Goal: Use online tool/utility: Utilize a website feature to perform a specific function

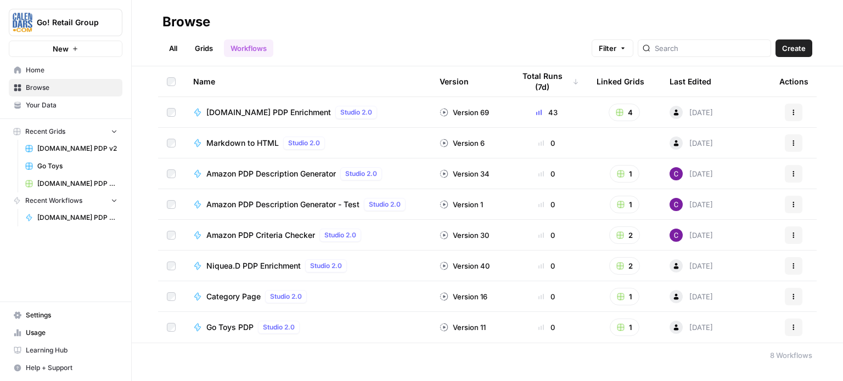
click at [250, 111] on span "[DOMAIN_NAME] PDP Enrichment" at bounding box center [268, 112] width 125 height 11
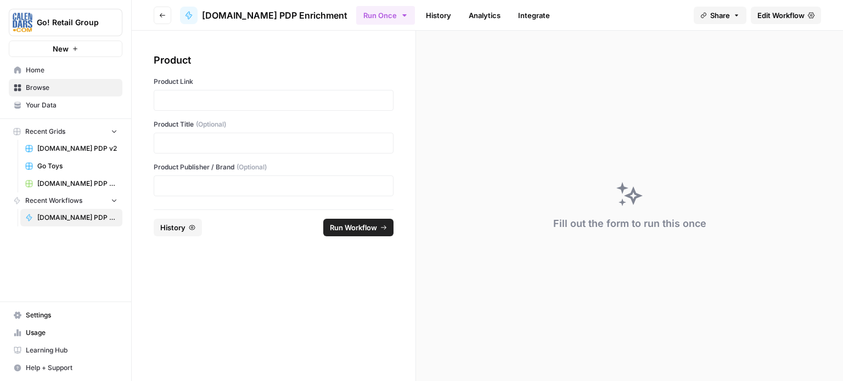
click at [242, 92] on div at bounding box center [274, 100] width 240 height 21
click at [246, 98] on p at bounding box center [274, 100] width 226 height 11
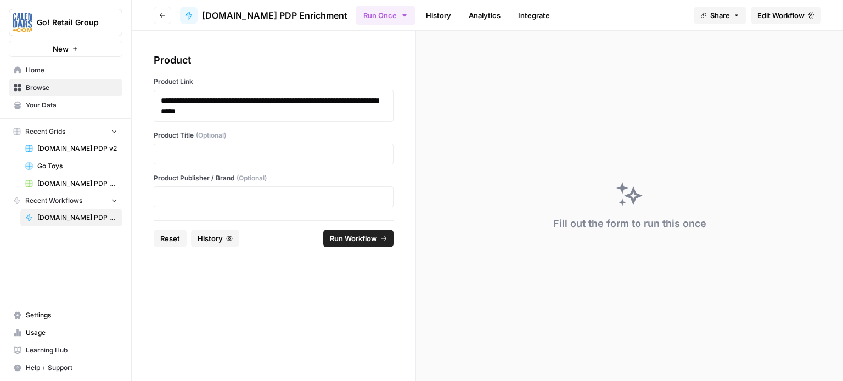
click at [351, 244] on button "Run Workflow" at bounding box center [358, 239] width 70 height 18
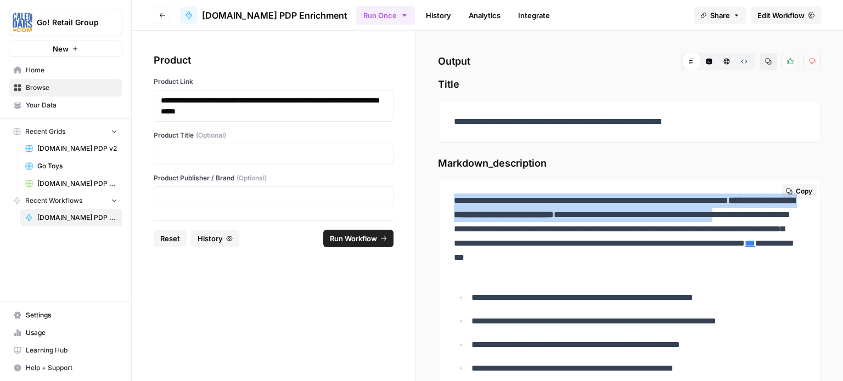
scroll to position [165, 0]
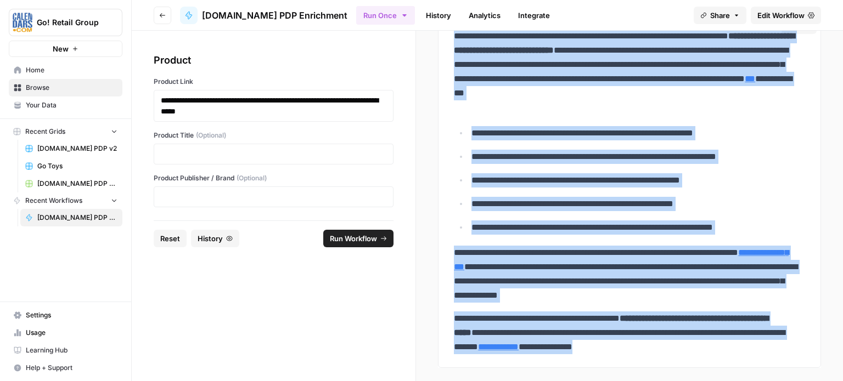
drag, startPoint x: 456, startPoint y: 199, endPoint x: 731, endPoint y: 344, distance: 310.6
click at [731, 344] on div "**********" at bounding box center [629, 192] width 364 height 334
